Goal: Information Seeking & Learning: Learn about a topic

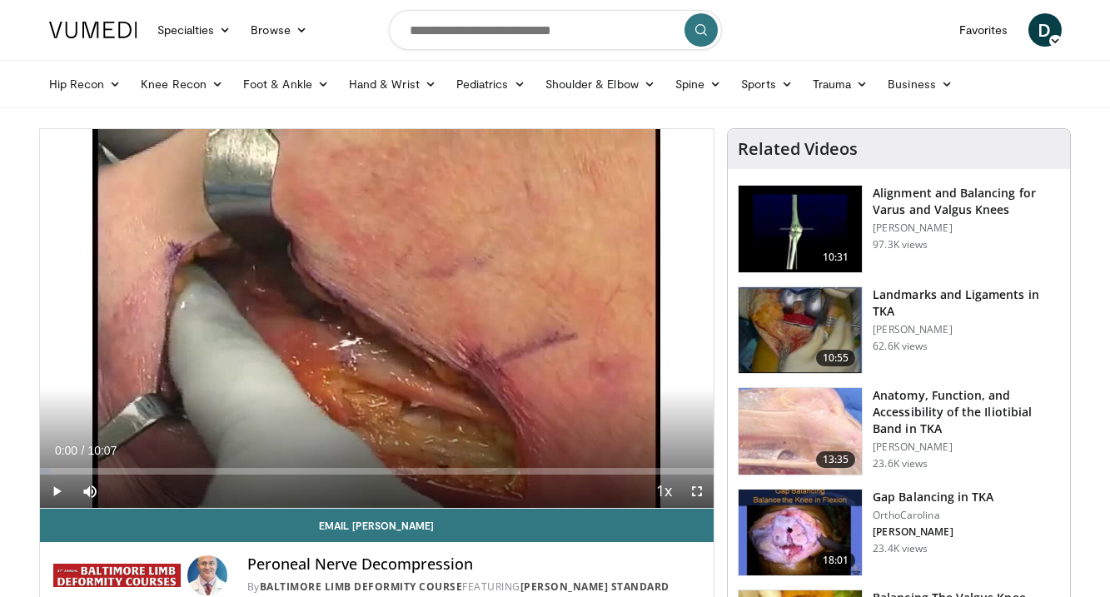
click at [54, 495] on span "Video Player" at bounding box center [56, 491] width 33 height 33
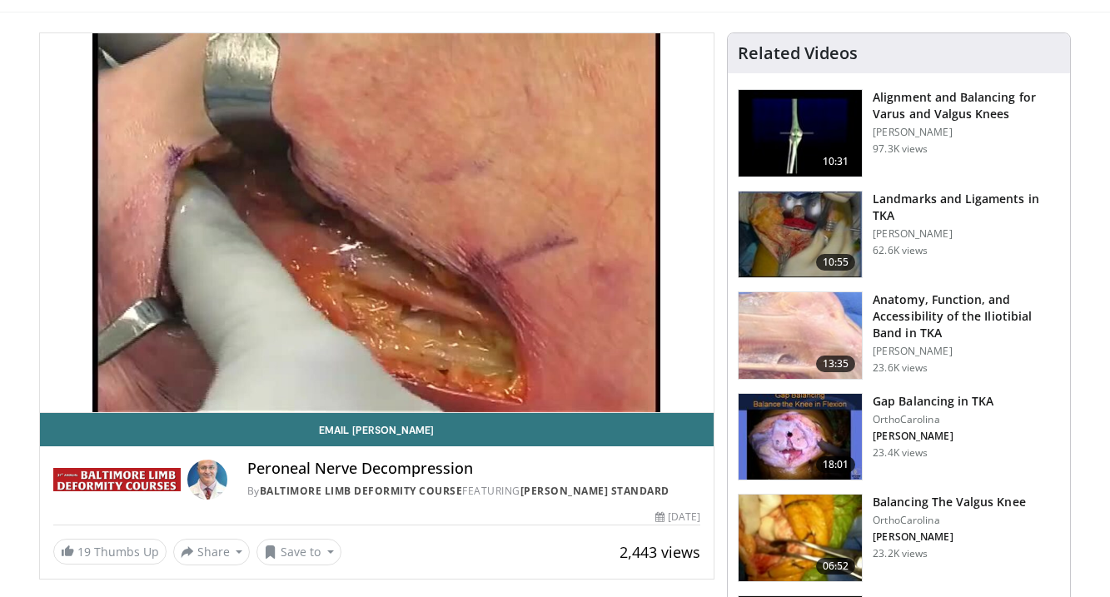
scroll to position [94, 0]
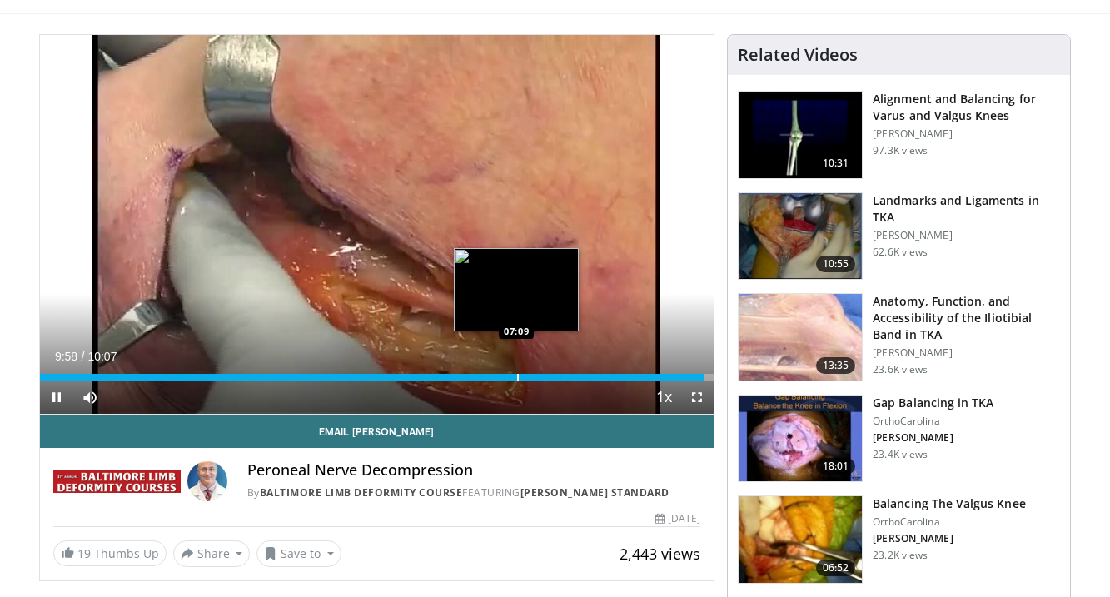
click at [517, 376] on div "Progress Bar" at bounding box center [518, 377] width 2 height 7
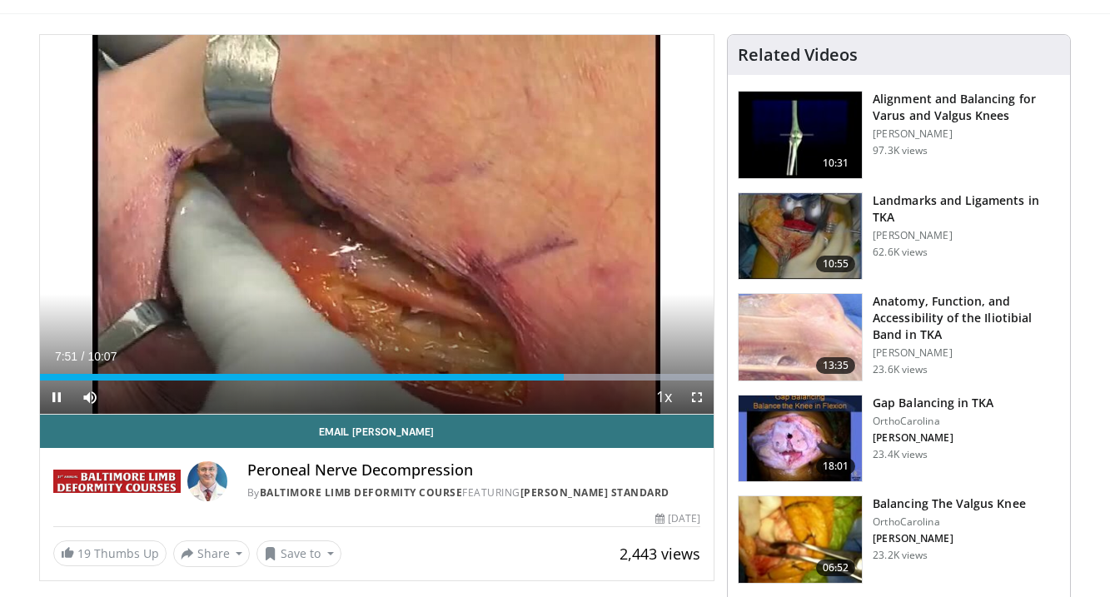
click at [52, 395] on span "Video Player" at bounding box center [56, 397] width 33 height 33
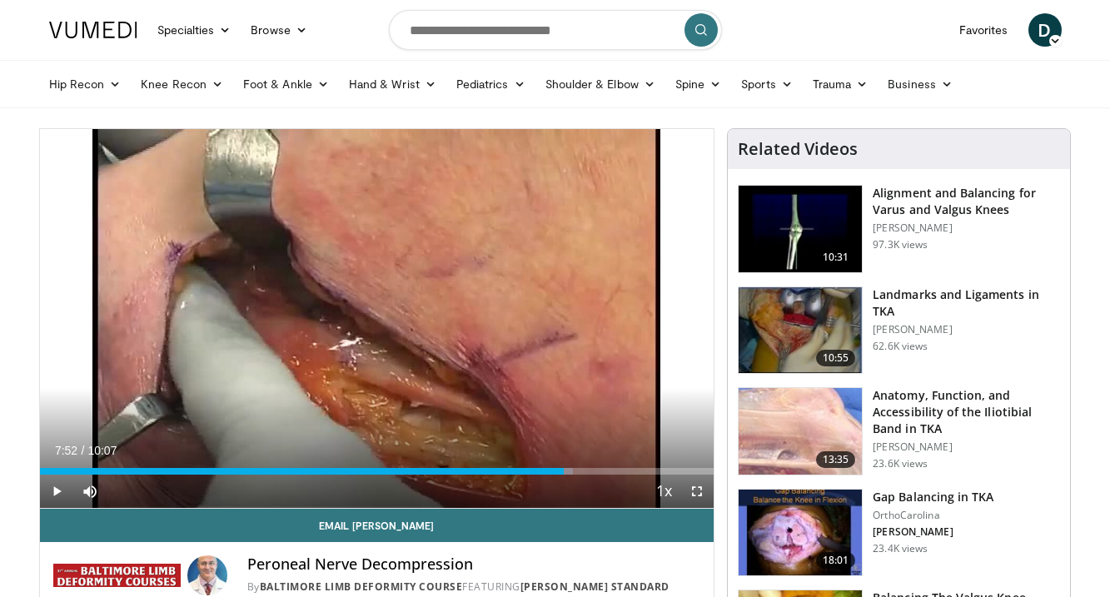
scroll to position [0, 0]
click at [557, 29] on input "Search topics, interventions" at bounding box center [555, 30] width 333 height 40
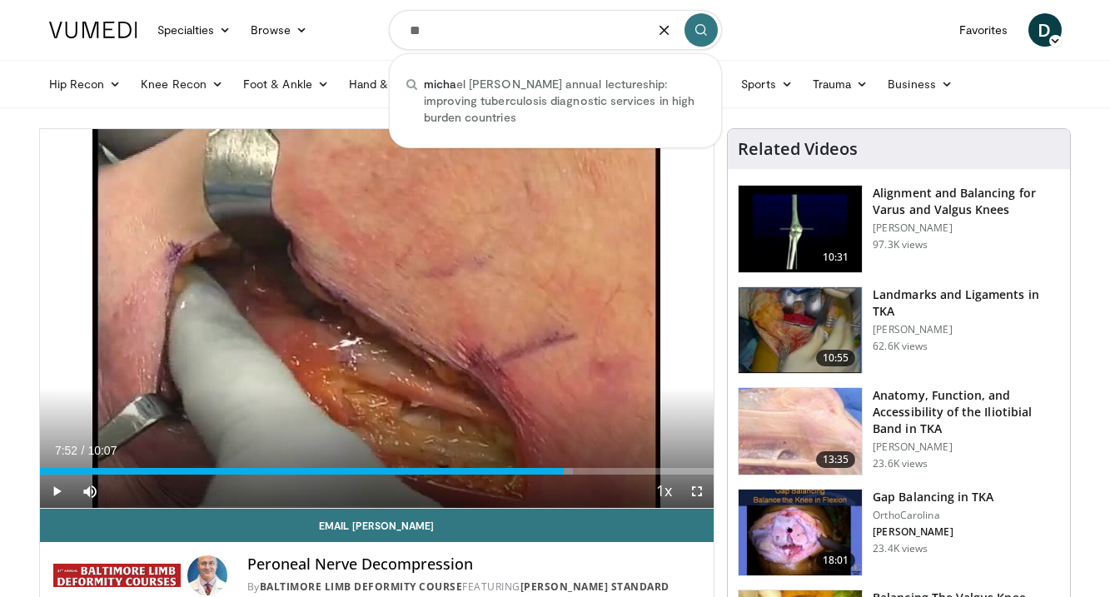
type input "*"
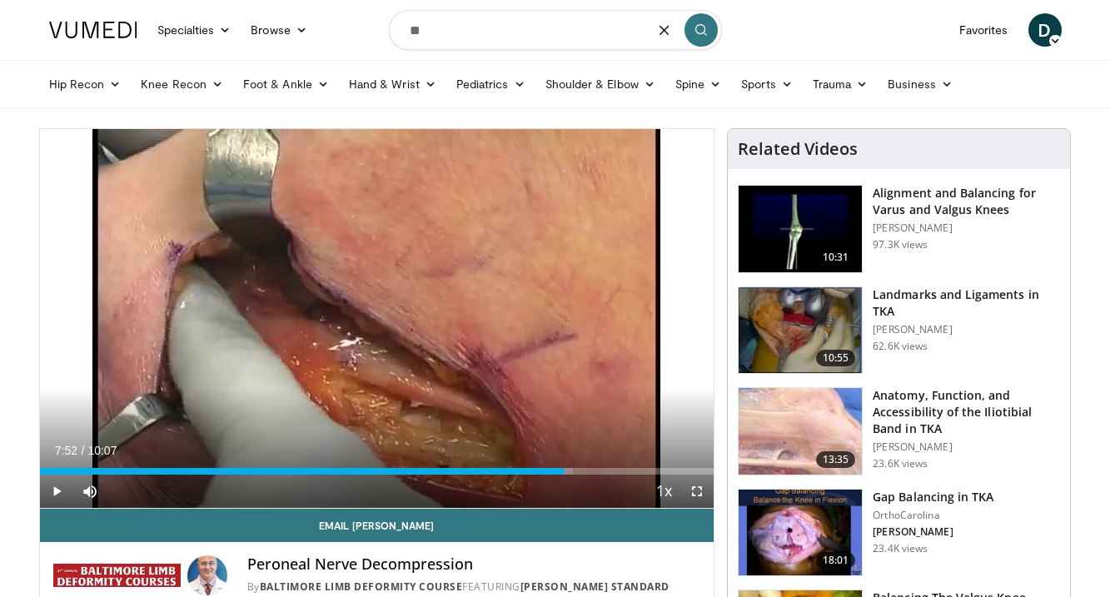
type input "*"
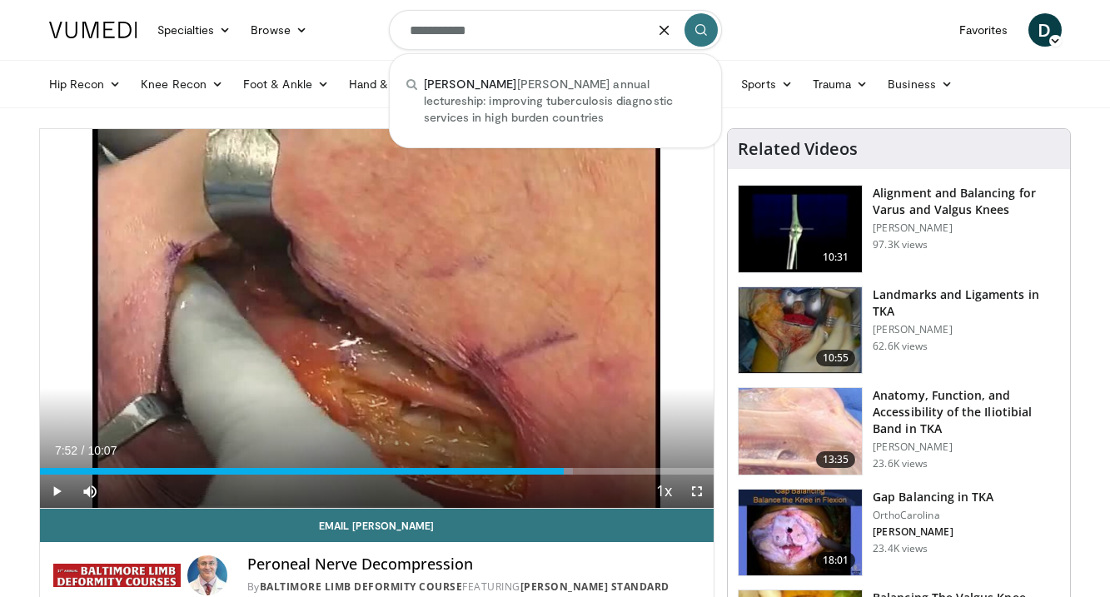
type input "**********"
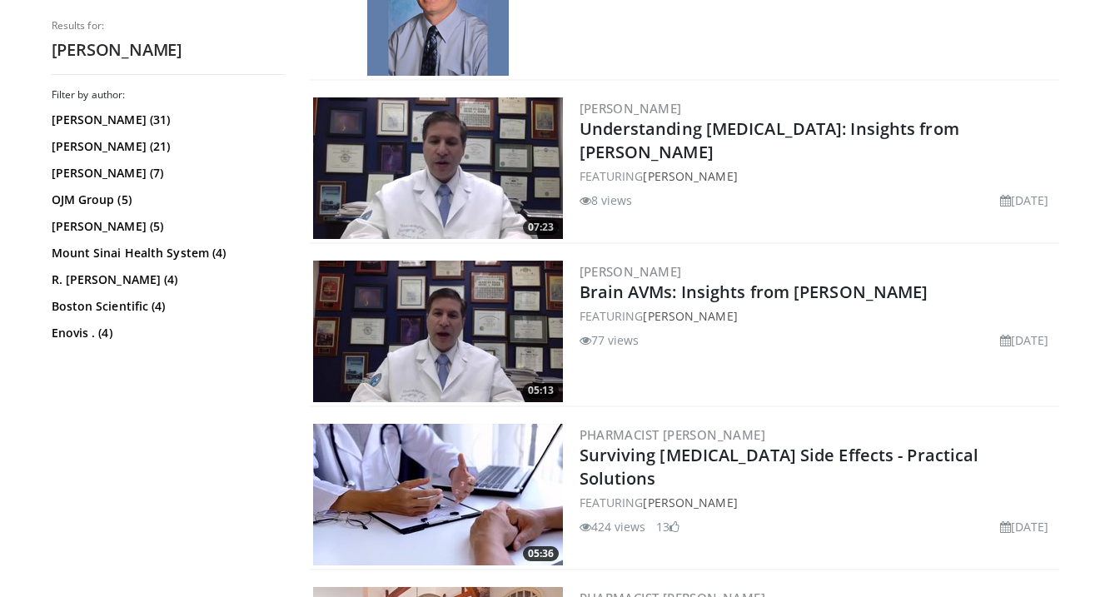
scroll to position [749, 0]
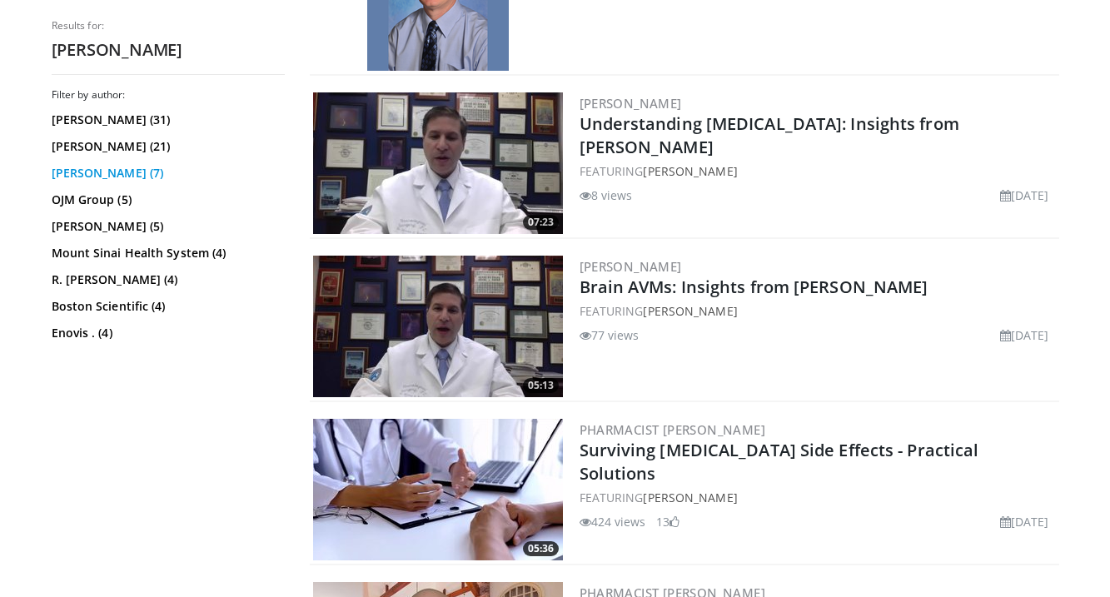
click at [79, 168] on link "[PERSON_NAME] (7)" at bounding box center [166, 173] width 229 height 17
